Goal: Task Accomplishment & Management: Manage account settings

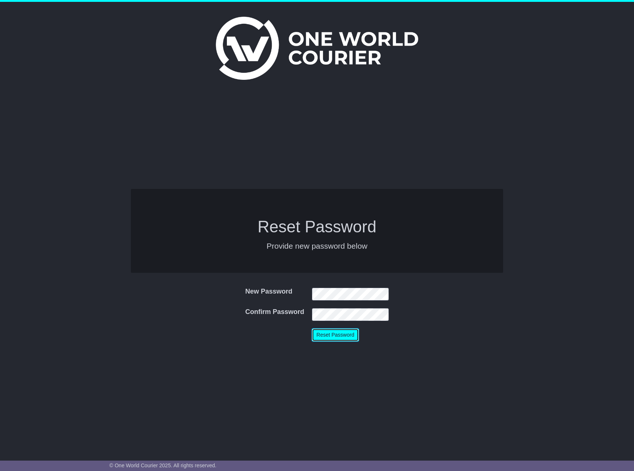
click at [340, 335] on button "Reset Password" at bounding box center [335, 334] width 47 height 13
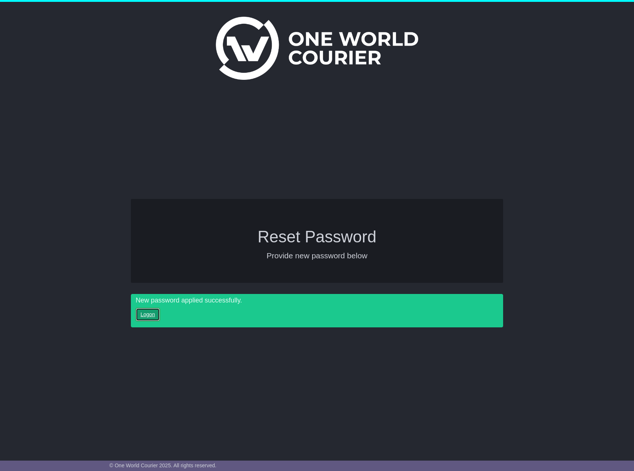
click at [158, 316] on link "Logon" at bounding box center [148, 314] width 24 height 13
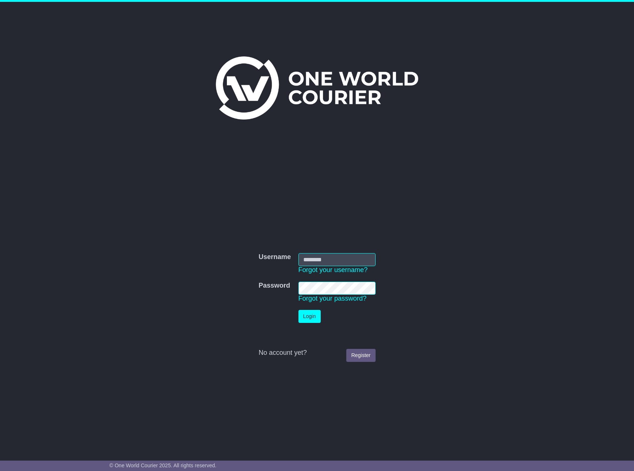
click at [309, 254] on input "Username" at bounding box center [337, 259] width 77 height 13
type input "**********"
click at [308, 319] on button "Login" at bounding box center [310, 316] width 22 height 13
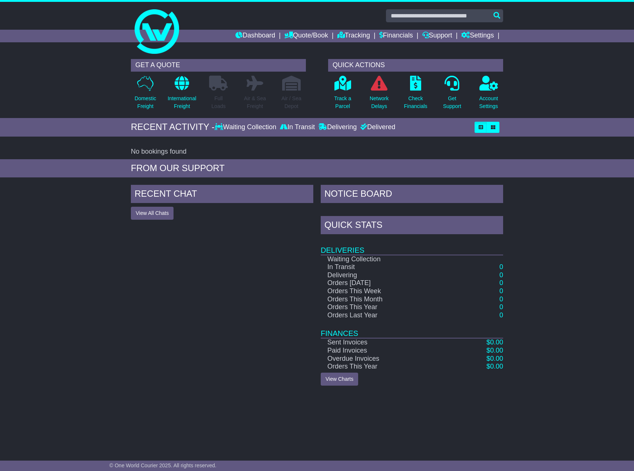
click at [597, 30] on div at bounding box center [317, 28] width 634 height 53
